Goal: Find contact information: Find contact information

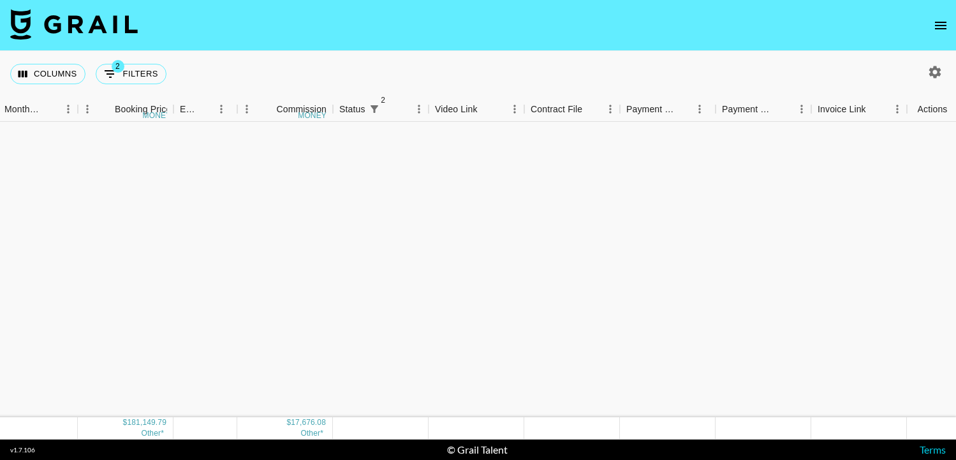
scroll to position [413, 793]
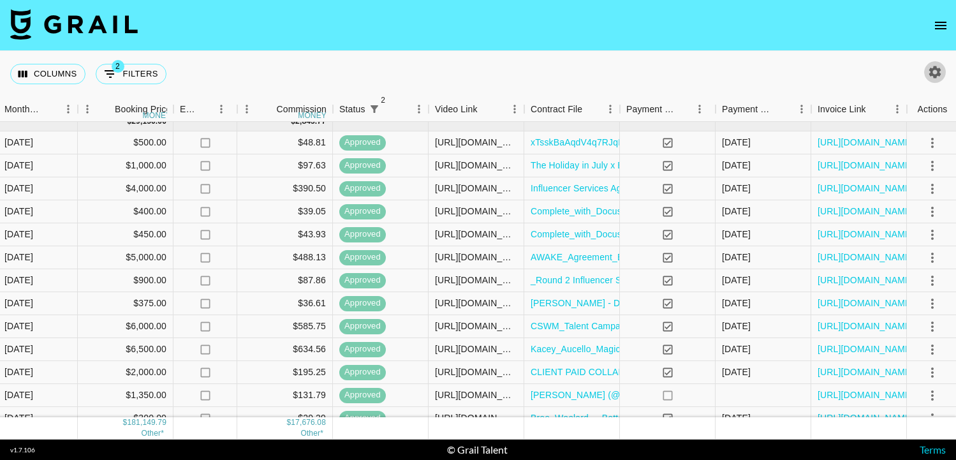
click at [942, 68] on icon "button" at bounding box center [935, 71] width 15 height 15
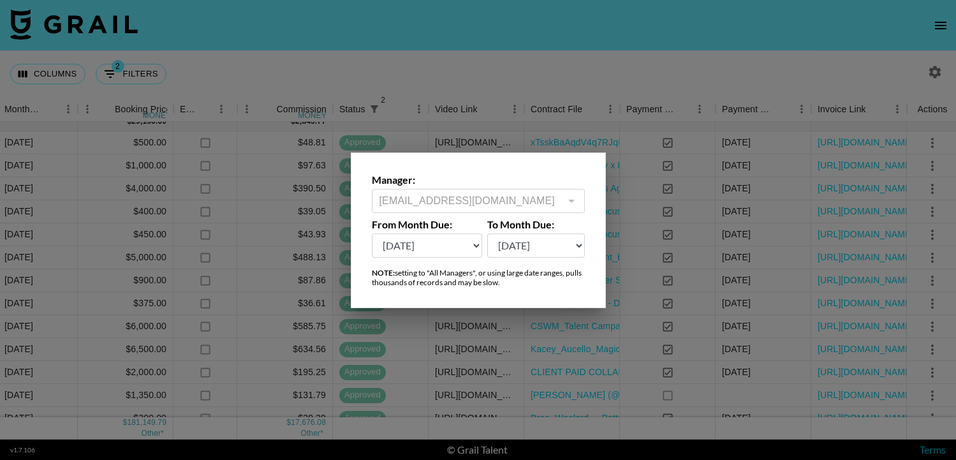
click at [441, 237] on select "[DATE] Sep '[DATE] [DATE] '[DATE] May '[DATE] Mar '[DATE] Jan '[DATE] Nov '[DAT…" at bounding box center [427, 245] width 111 height 24
select select "[DATE]"
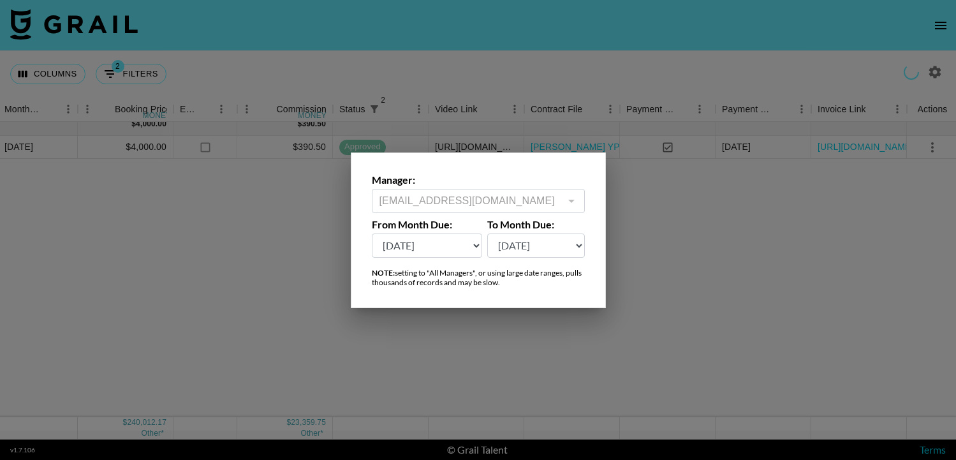
scroll to position [0, 793]
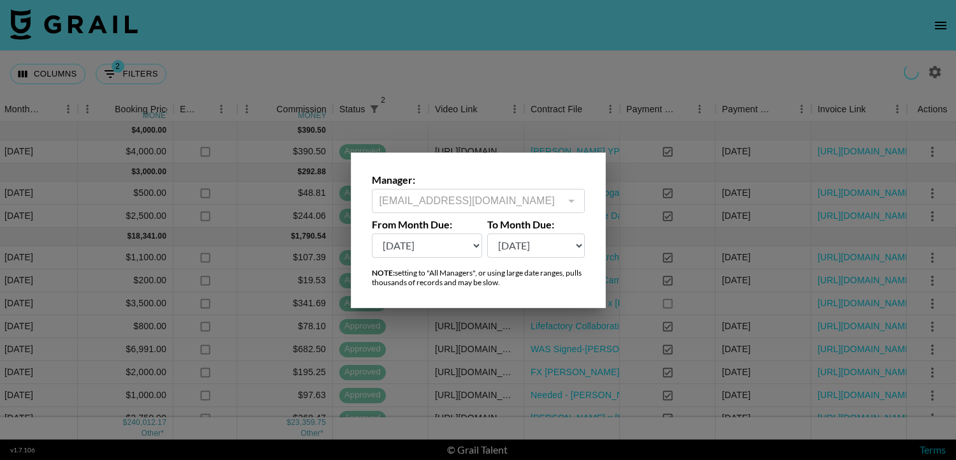
click at [427, 78] on div at bounding box center [478, 230] width 956 height 460
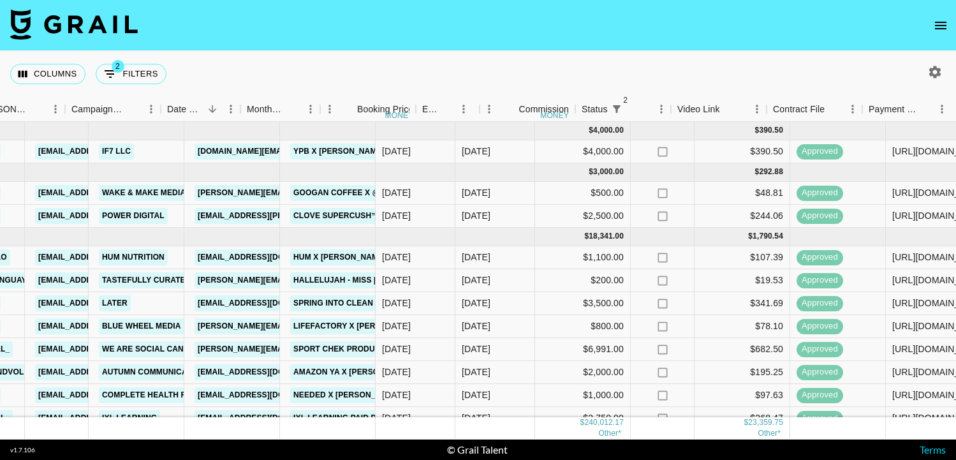
scroll to position [0, 307]
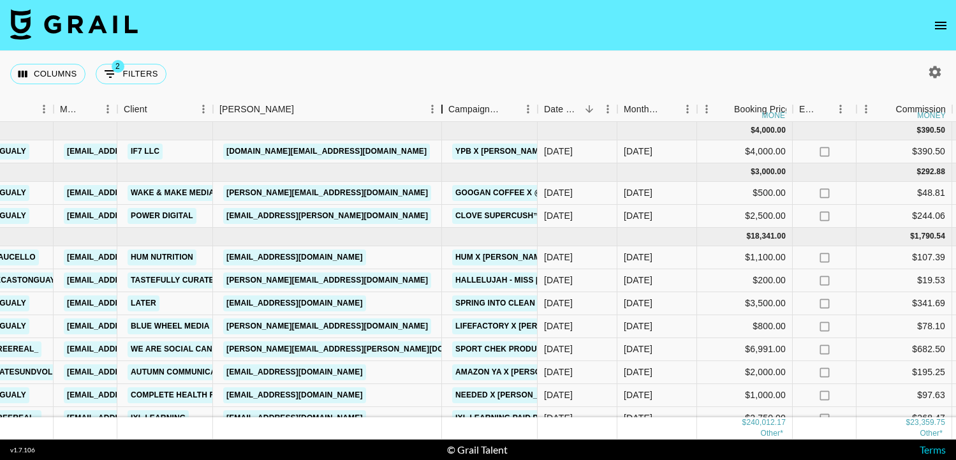
drag, startPoint x: 311, startPoint y: 108, endPoint x: 445, endPoint y: 110, distance: 134.0
click at [445, 110] on div "Booker" at bounding box center [441, 109] width 15 height 25
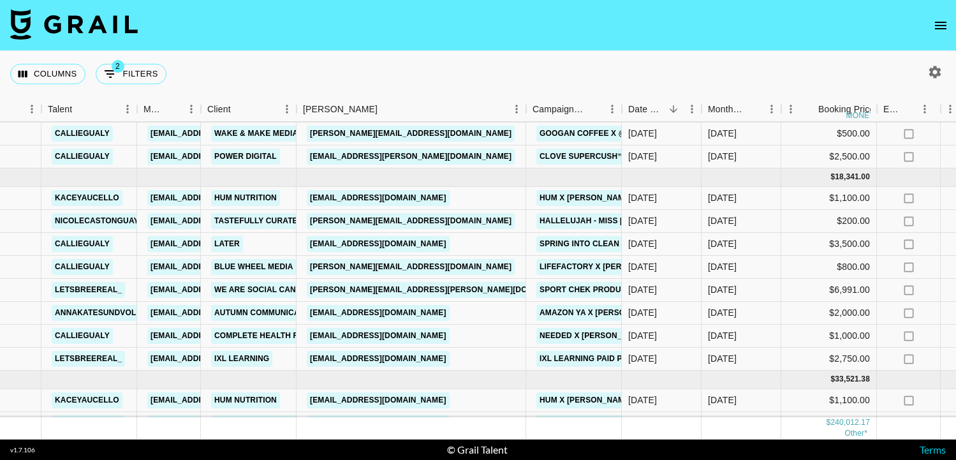
scroll to position [71, 223]
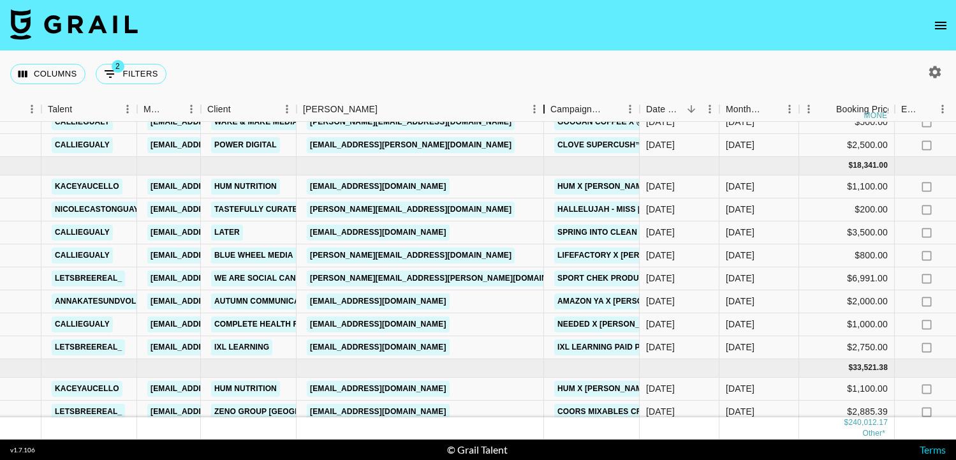
drag, startPoint x: 390, startPoint y: 102, endPoint x: 542, endPoint y: 105, distance: 152.5
click at [543, 105] on div "Booker" at bounding box center [544, 109] width 15 height 25
drag, startPoint x: 490, startPoint y: 324, endPoint x: 309, endPoint y: 324, distance: 181.2
click at [309, 324] on div "[EMAIL_ADDRESS][DOMAIN_NAME]" at bounding box center [421, 324] width 249 height 23
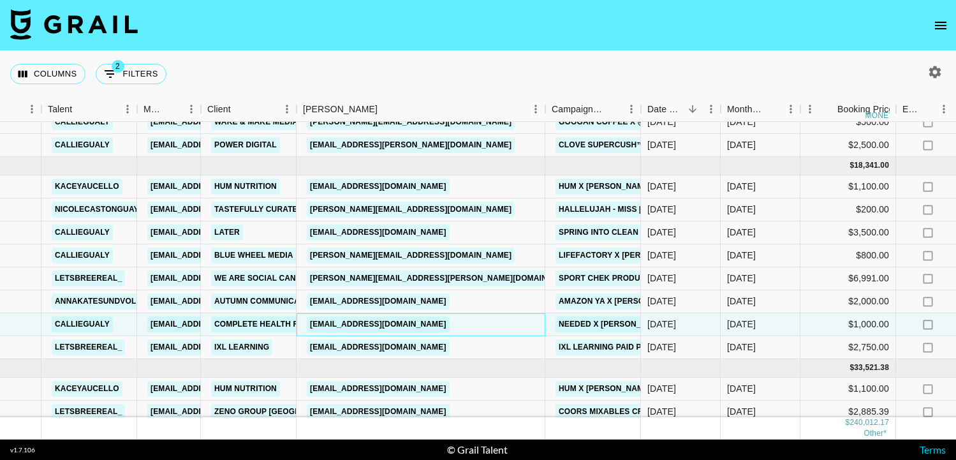
copy link "[EMAIL_ADDRESS][DOMAIN_NAME]"
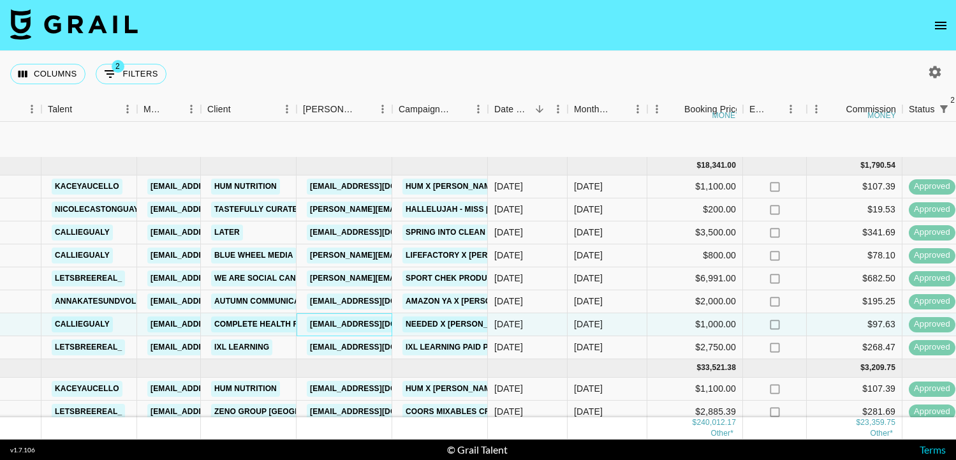
scroll to position [149, 223]
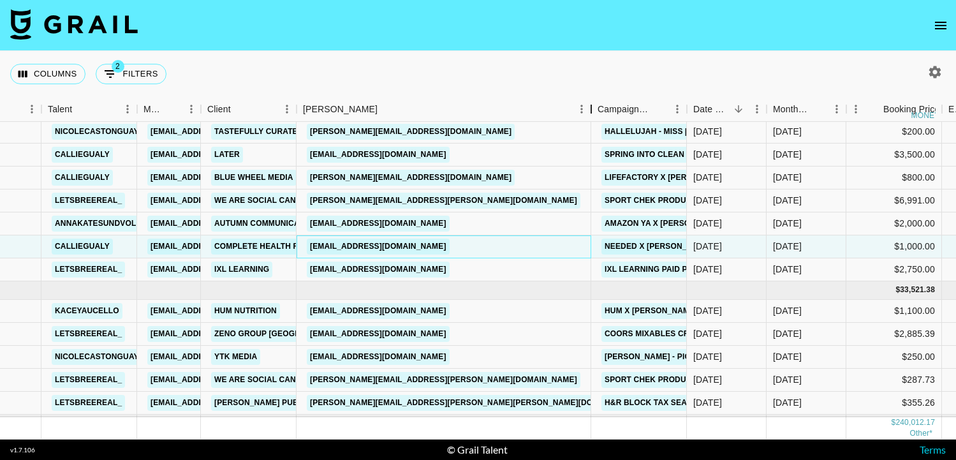
drag, startPoint x: 395, startPoint y: 110, endPoint x: 594, endPoint y: 115, distance: 199.1
click at [594, 115] on div "Booker" at bounding box center [591, 109] width 15 height 25
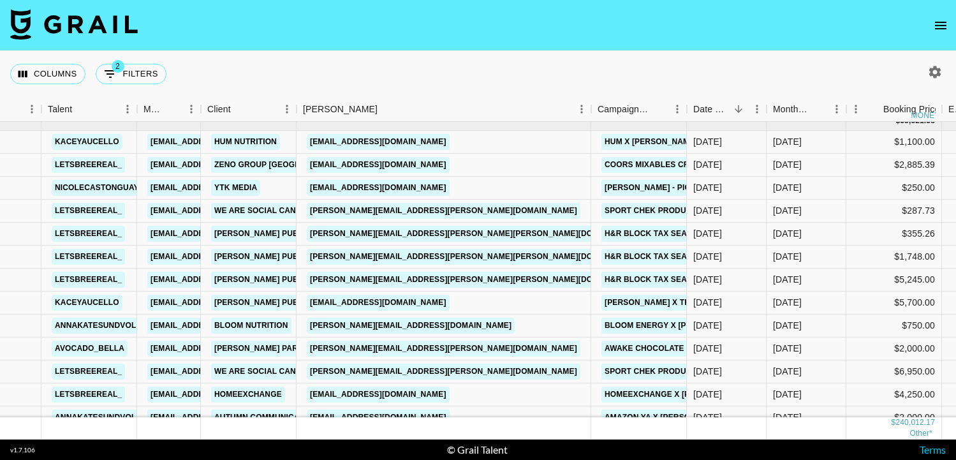
scroll to position [304, 223]
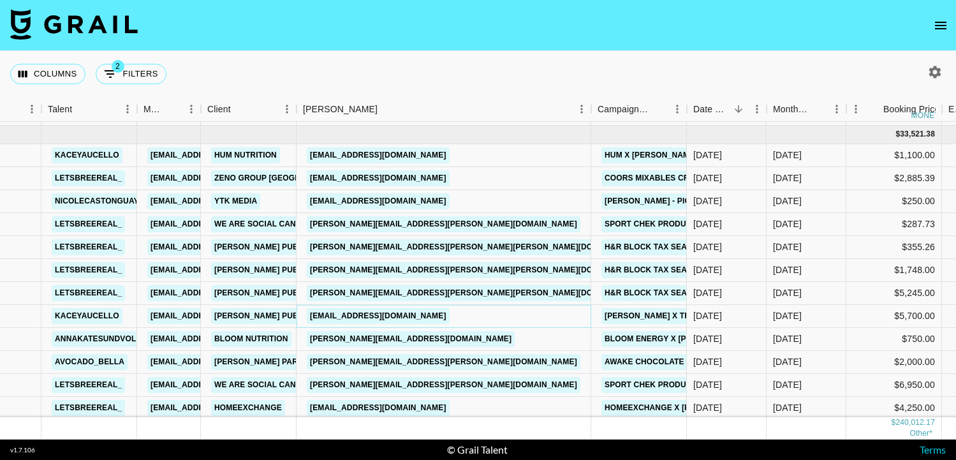
click at [361, 314] on link "[EMAIL_ADDRESS][DOMAIN_NAME]" at bounding box center [378, 316] width 143 height 16
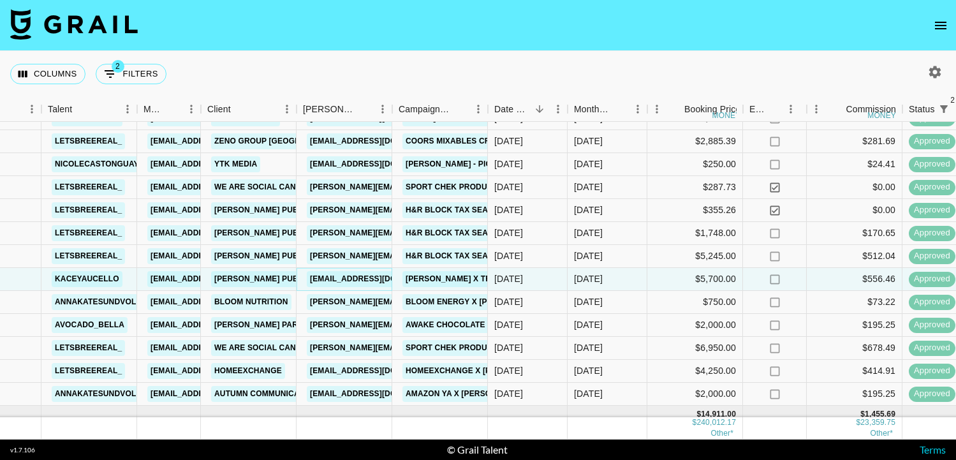
scroll to position [351, 223]
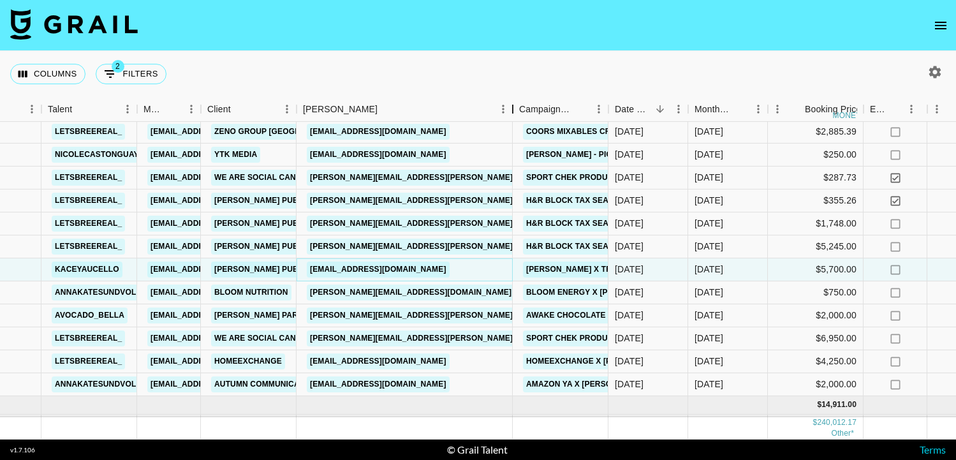
drag, startPoint x: 393, startPoint y: 105, endPoint x: 514, endPoint y: 121, distance: 122.2
click at [514, 121] on div "Booker" at bounding box center [512, 109] width 15 height 25
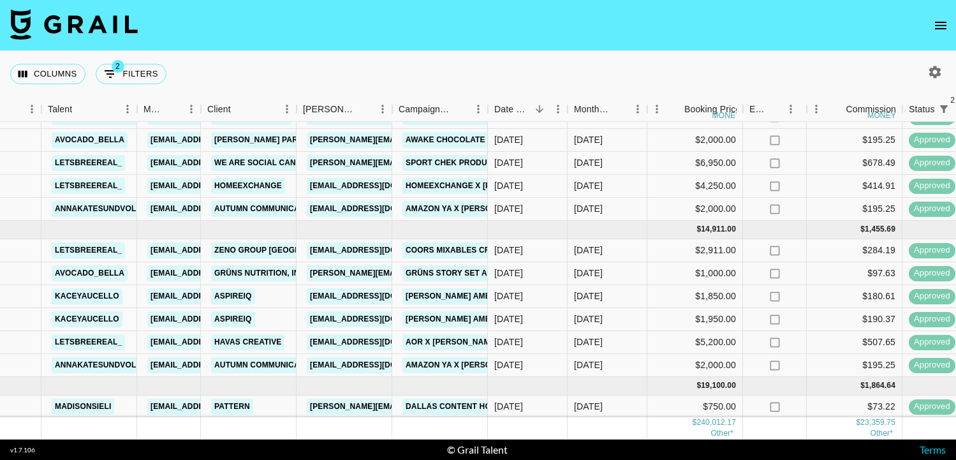
scroll to position [566, 223]
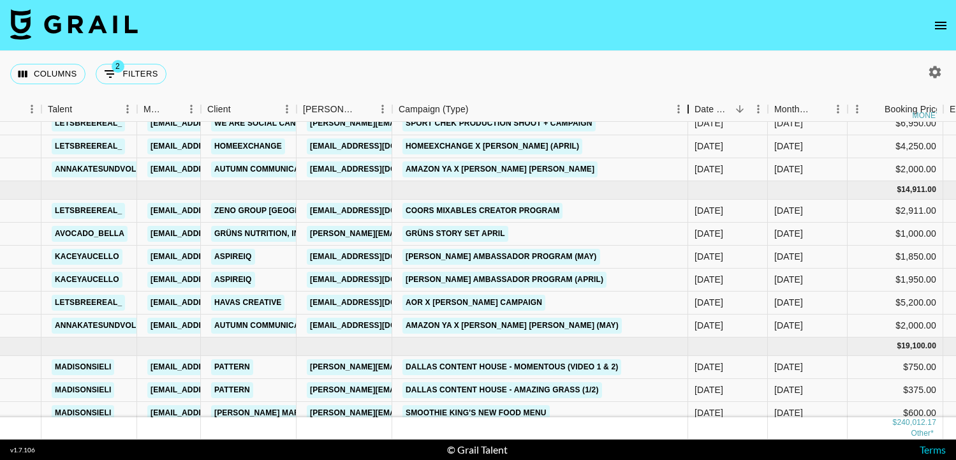
drag, startPoint x: 487, startPoint y: 107, endPoint x: 700, endPoint y: 114, distance: 213.2
click at [696, 114] on div "Campaign (Type)" at bounding box center [688, 109] width 15 height 25
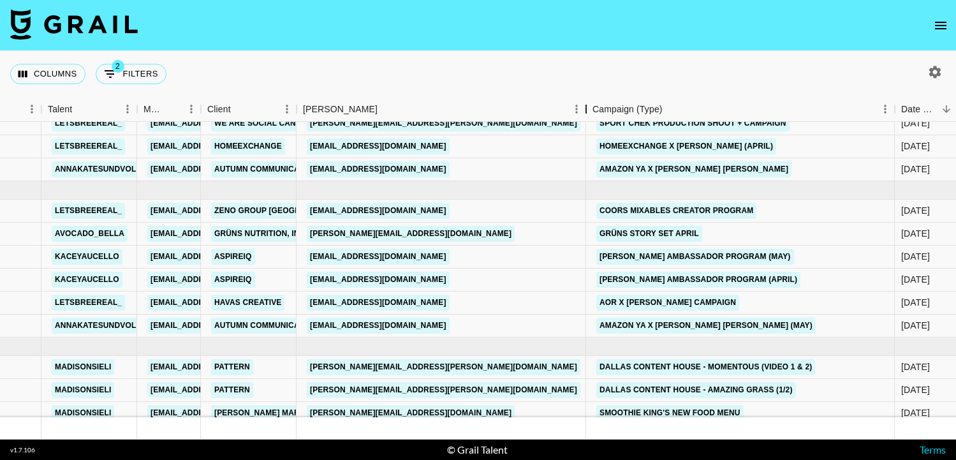
drag, startPoint x: 389, startPoint y: 103, endPoint x: 589, endPoint y: 102, distance: 199.7
click at [589, 103] on div "Booker" at bounding box center [586, 109] width 15 height 25
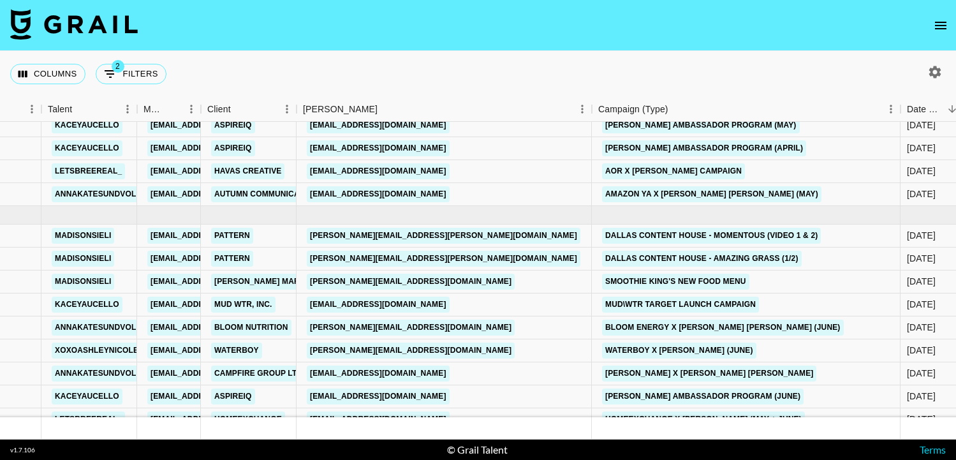
scroll to position [698, 223]
drag, startPoint x: 450, startPoint y: 304, endPoint x: 312, endPoint y: 305, distance: 138.4
click at [312, 305] on div "[EMAIL_ADDRESS][DOMAIN_NAME]" at bounding box center [378, 304] width 151 height 24
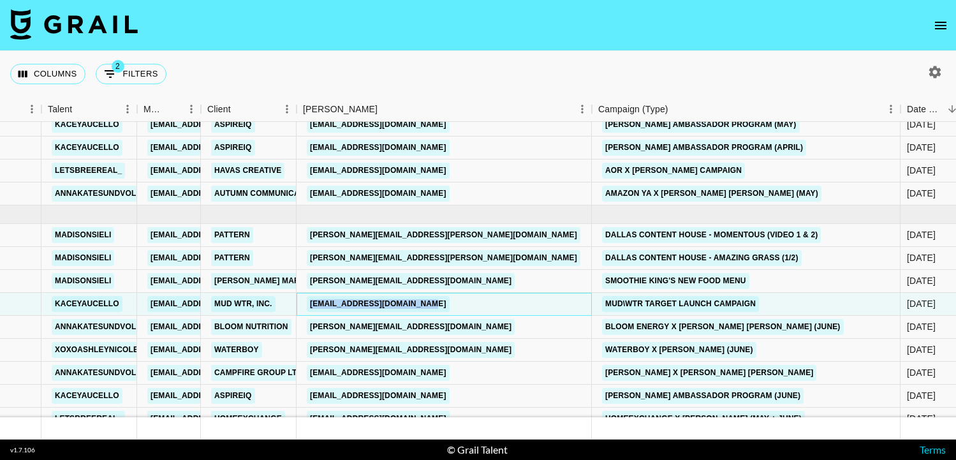
copy link "[EMAIL_ADDRESS][DOMAIN_NAME]"
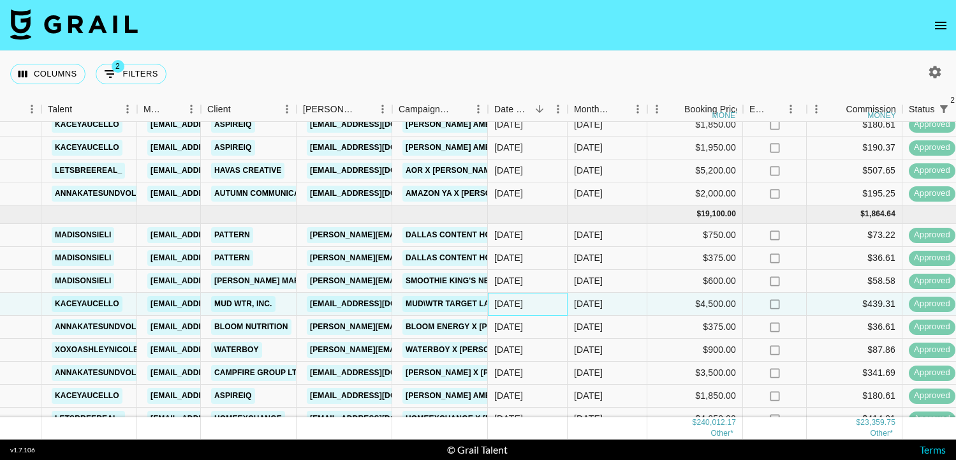
click at [509, 309] on div "[DATE]" at bounding box center [508, 303] width 29 height 13
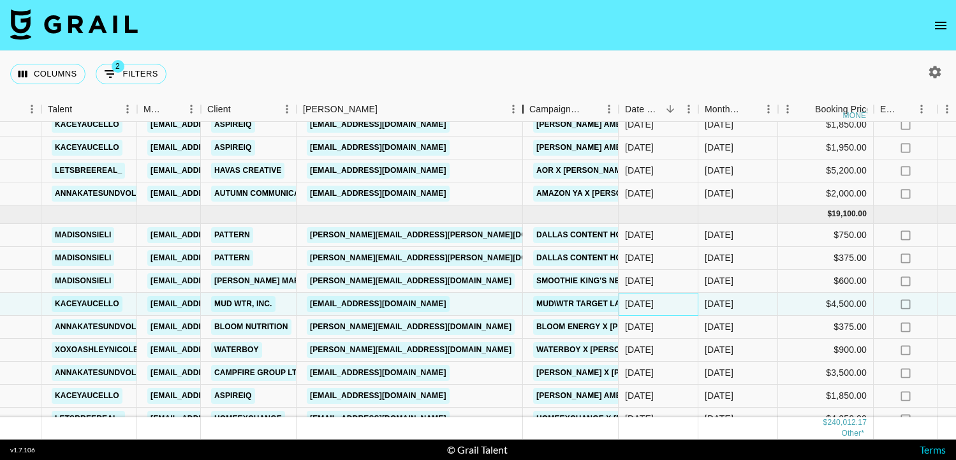
drag, startPoint x: 393, startPoint y: 112, endPoint x: 536, endPoint y: 119, distance: 143.0
click at [531, 119] on div "Booker" at bounding box center [522, 109] width 15 height 25
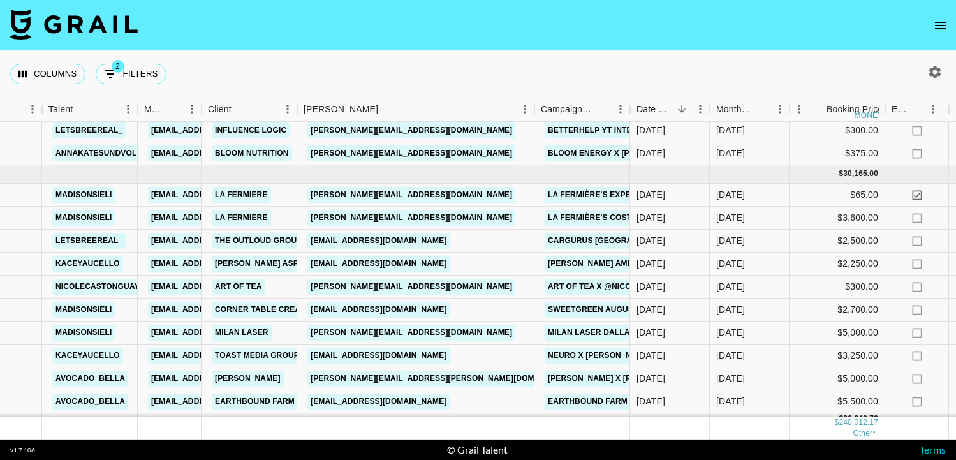
scroll to position [1328, 223]
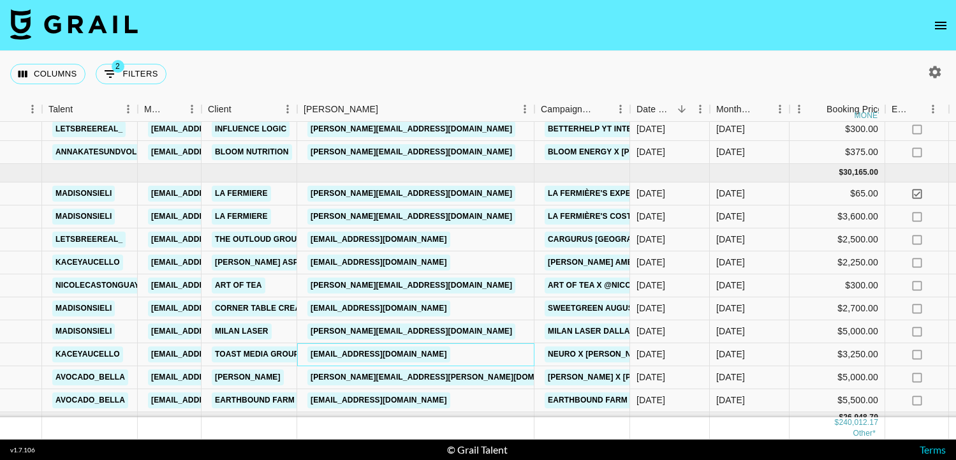
drag, startPoint x: 498, startPoint y: 357, endPoint x: 311, endPoint y: 353, distance: 186.9
click at [311, 353] on div "[EMAIL_ADDRESS][DOMAIN_NAME]" at bounding box center [415, 354] width 237 height 23
copy link "[EMAIL_ADDRESS][DOMAIN_NAME]"
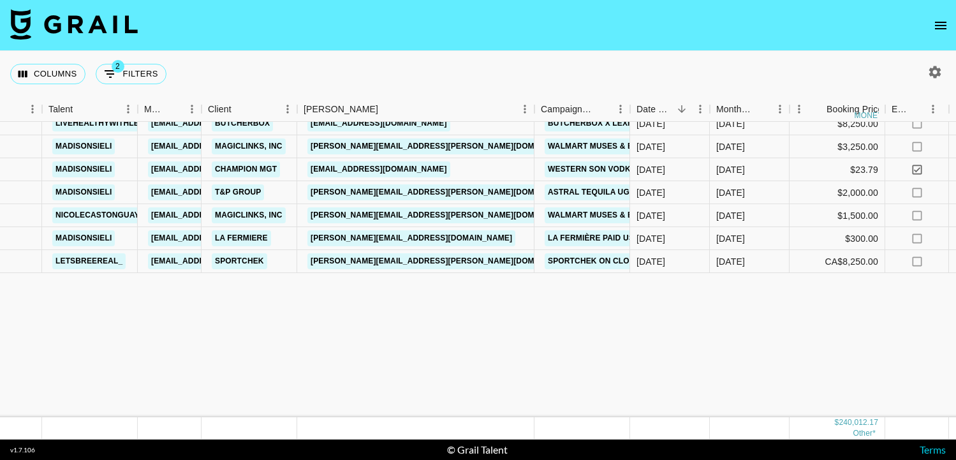
scroll to position [393, 223]
